Goal: Information Seeking & Learning: Learn about a topic

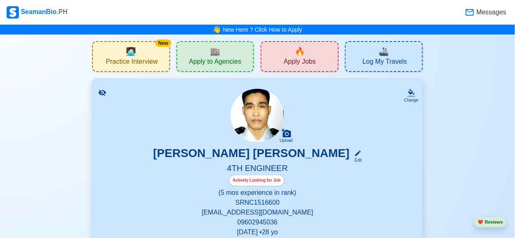
click at [276, 58] on div "🔥 Apply Jobs" at bounding box center [300, 56] width 78 height 31
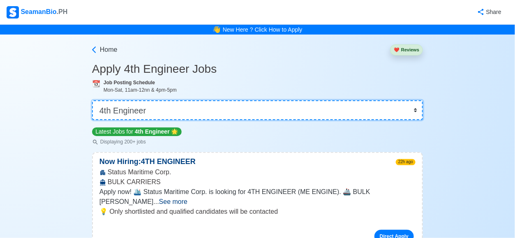
click at [415, 107] on select "👉 Select Rank or Position Master Chief Officer 2nd Officer 3rd Officer Junior O…" at bounding box center [257, 110] width 331 height 20
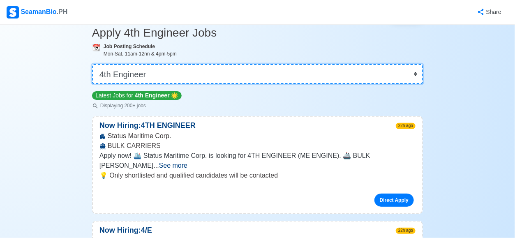
scroll to position [37, 0]
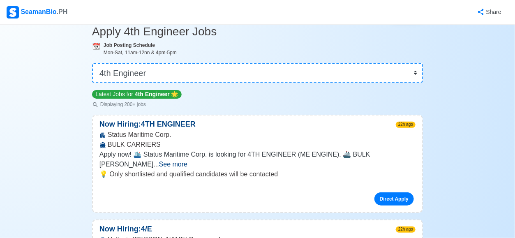
click at [187, 161] on span "See more" at bounding box center [173, 164] width 28 height 7
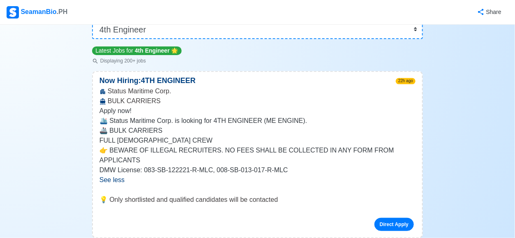
scroll to position [0, 0]
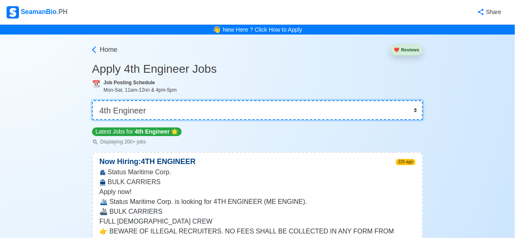
click at [416, 110] on select "👉 Select Rank or Position Master Chief Officer 2nd Officer 3rd Officer Junior O…" at bounding box center [257, 110] width 331 height 20
click at [93, 100] on select "👉 Select Rank or Position Master Chief Officer 2nd Officer 3rd Officer Junior O…" at bounding box center [257, 110] width 331 height 20
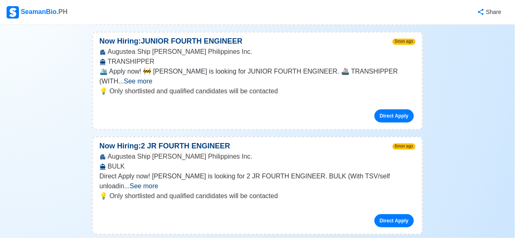
scroll to position [435, 0]
click at [158, 182] on span "See more" at bounding box center [144, 185] width 28 height 7
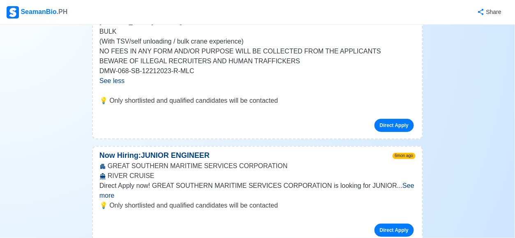
scroll to position [600, 0]
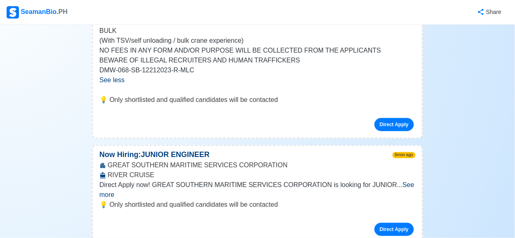
click at [398, 181] on span "See more" at bounding box center [256, 189] width 315 height 17
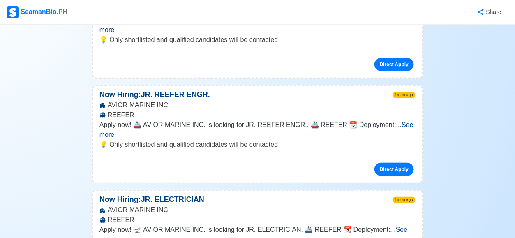
scroll to position [0, 0]
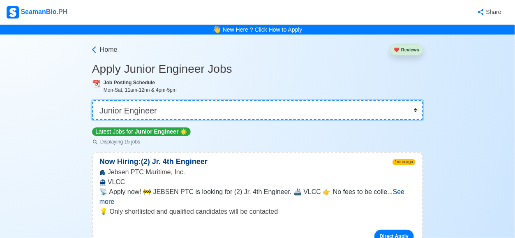
click at [417, 112] on select "👉 Select Rank or Position Master Chief Officer 2nd Officer 3rd Officer Junior O…" at bounding box center [257, 110] width 331 height 20
select select "4th Engineer"
click at [93, 100] on select "👉 Select Rank or Position Master Chief Officer 2nd Officer 3rd Officer Junior O…" at bounding box center [257, 110] width 331 height 20
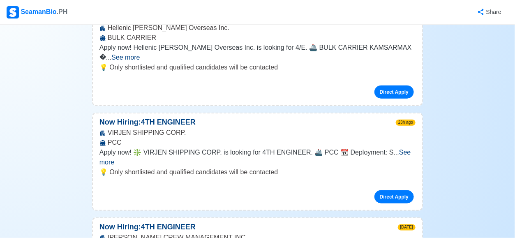
scroll to position [249, 0]
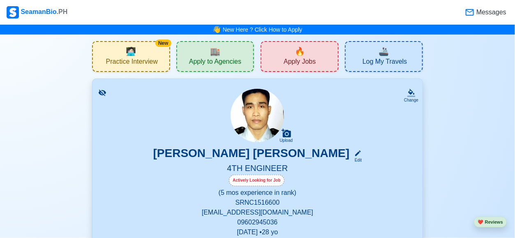
click at [122, 65] on span "Practice Interview" at bounding box center [132, 63] width 52 height 10
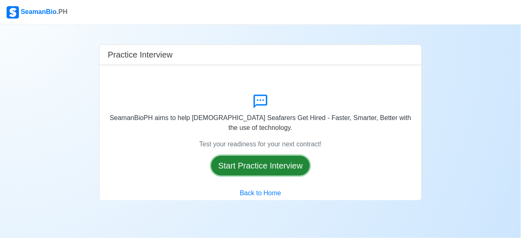
click at [253, 156] on button "Start Practice Interview" at bounding box center [260, 166] width 99 height 20
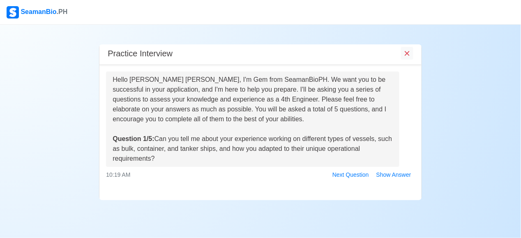
scroll to position [60, 0]
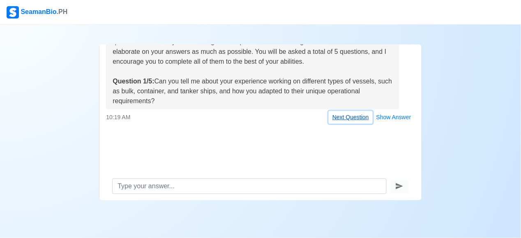
click at [347, 118] on button "Next Question" at bounding box center [351, 117] width 44 height 13
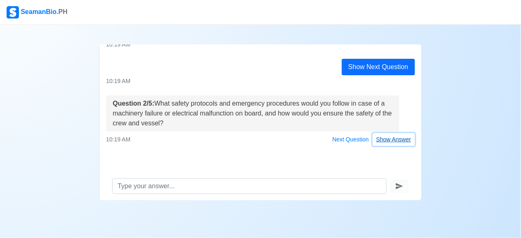
click at [387, 142] on button "Show Answer" at bounding box center [394, 139] width 42 height 13
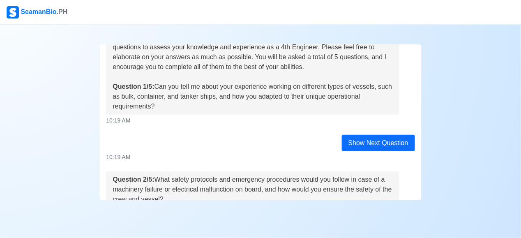
scroll to position [25, 0]
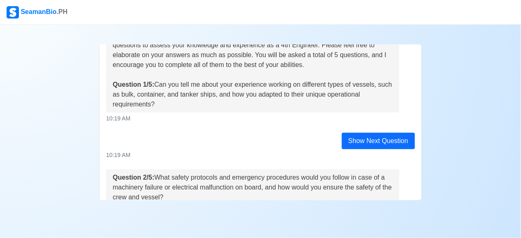
click at [363, 142] on div "Show Next Question" at bounding box center [378, 141] width 73 height 16
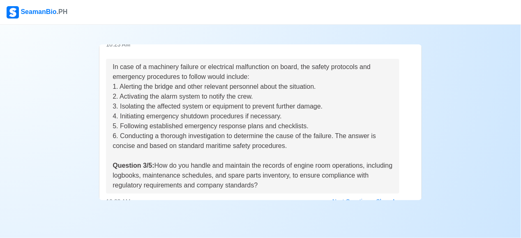
scroll to position [262, 0]
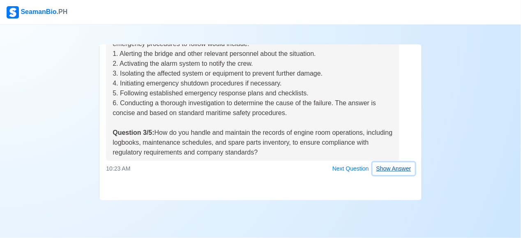
click at [386, 169] on button "Show Answer" at bounding box center [394, 168] width 42 height 13
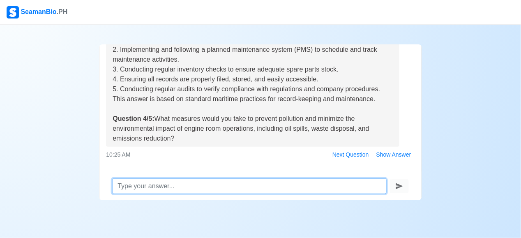
scroll to position [463, 0]
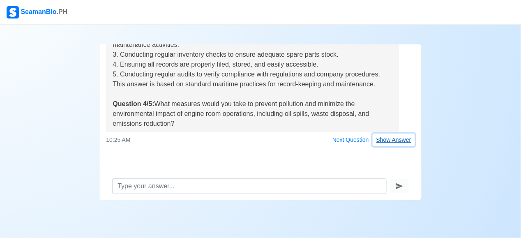
click at [391, 139] on button "Show Answer" at bounding box center [394, 140] width 42 height 13
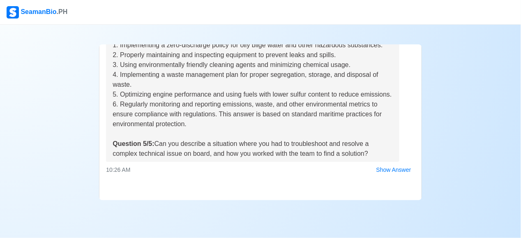
scroll to position [664, 0]
click at [392, 176] on button "Show Answer" at bounding box center [394, 169] width 42 height 13
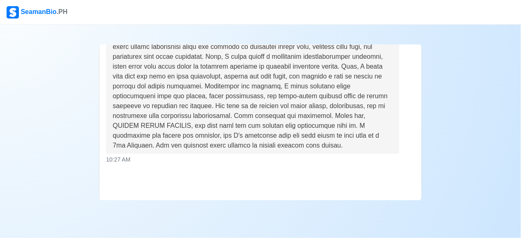
scroll to position [883, 0]
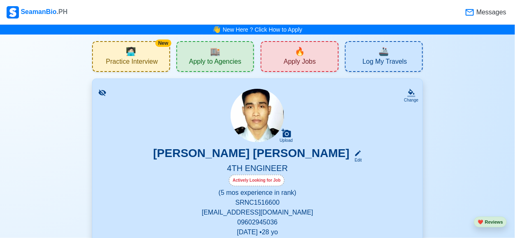
click at [132, 60] on span "Practice Interview" at bounding box center [132, 63] width 52 height 10
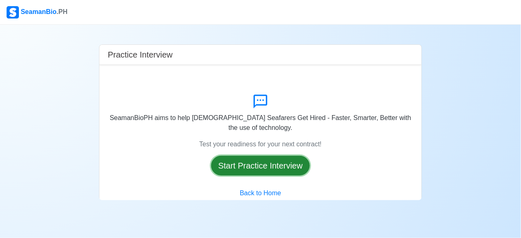
click at [229, 156] on button "Start Practice Interview" at bounding box center [260, 166] width 99 height 20
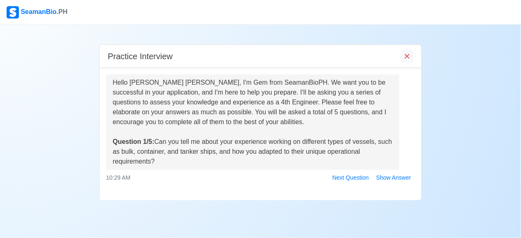
scroll to position [3, 0]
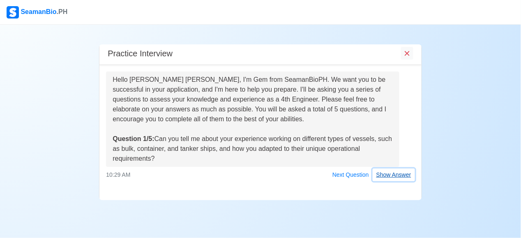
click at [402, 176] on button "Show Answer" at bounding box center [394, 175] width 42 height 13
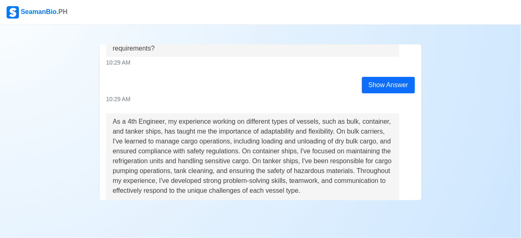
scroll to position [82, 0]
click at [150, 134] on div "As a 4th Engineer, my experience working on different types of vessels, such as…" at bounding box center [253, 170] width 280 height 109
click at [149, 129] on div "As a 4th Engineer, my experience working on different types of vessels, such as…" at bounding box center [253, 170] width 280 height 109
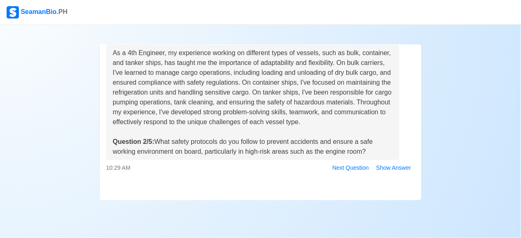
scroll to position [160, 0]
